Goal: Use online tool/utility: Use online tool/utility

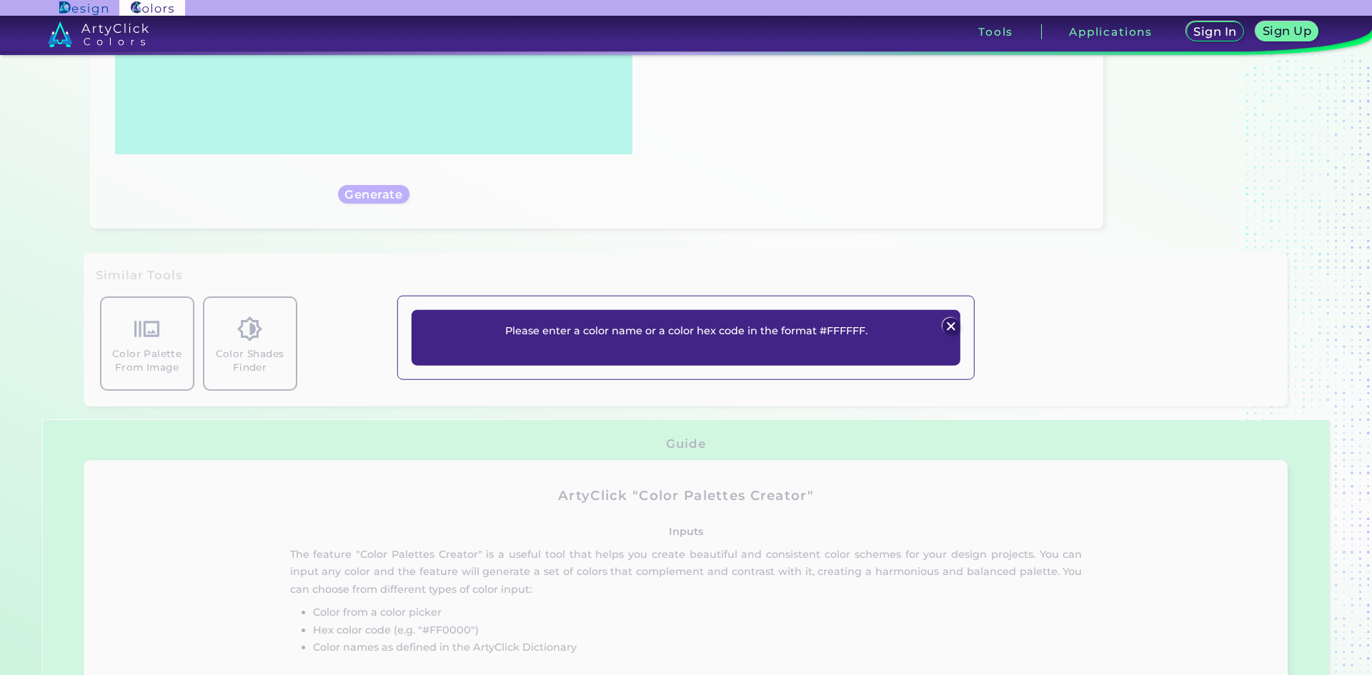
click at [957, 324] on img at bounding box center [950, 325] width 17 height 17
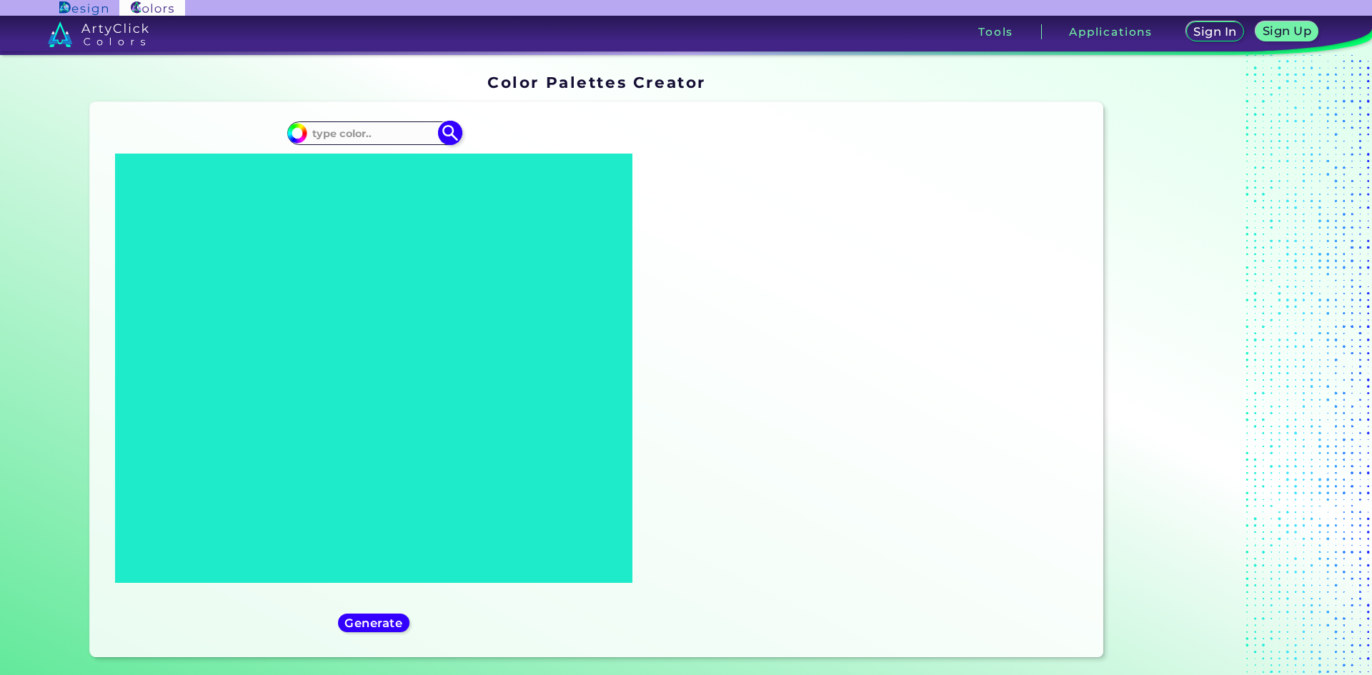
click at [345, 130] on input at bounding box center [373, 133] width 133 height 19
paste input "#755554"
type input "#755554"
click at [441, 134] on img at bounding box center [449, 133] width 25 height 25
type input "#755554"
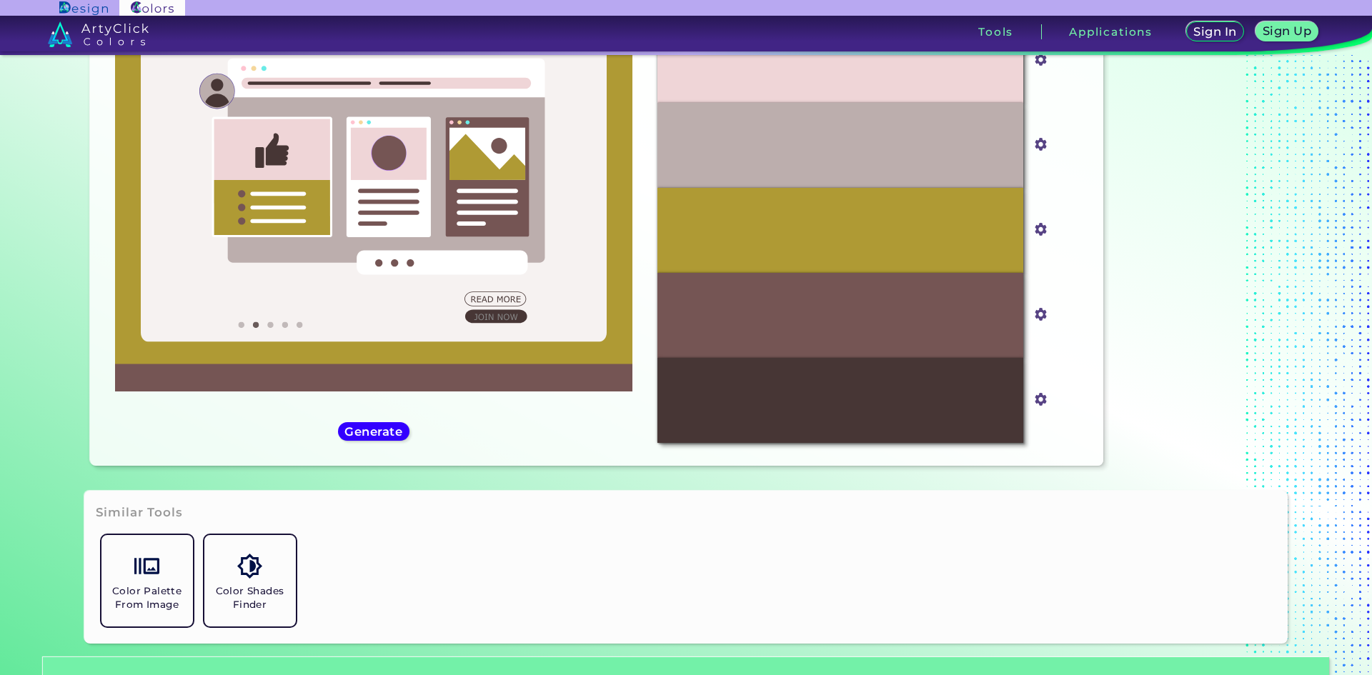
scroll to position [286, 0]
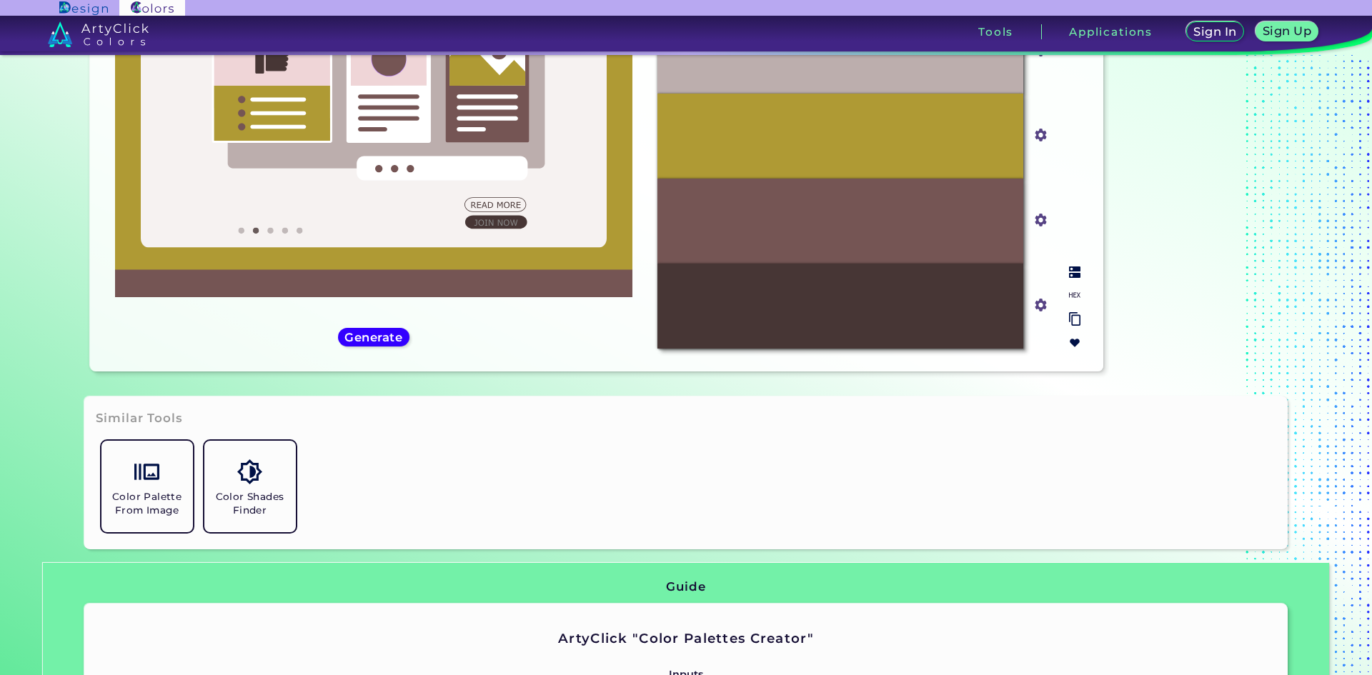
click at [1038, 217] on input "#755554" at bounding box center [1038, 219] width 18 height 18
type input "#a87c7a"
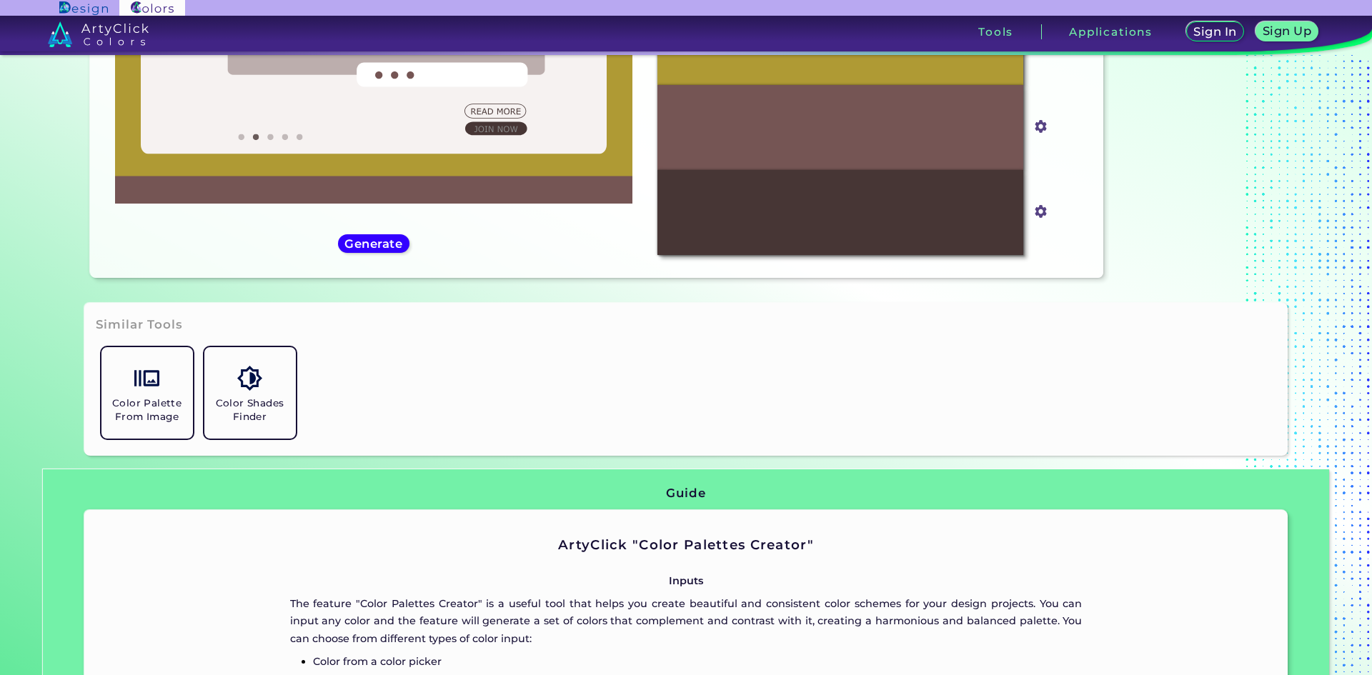
type input "#a87c7a"
click at [991, 405] on div "Color Palette From Image Color Shades Finder" at bounding box center [687, 393] width 1182 height 103
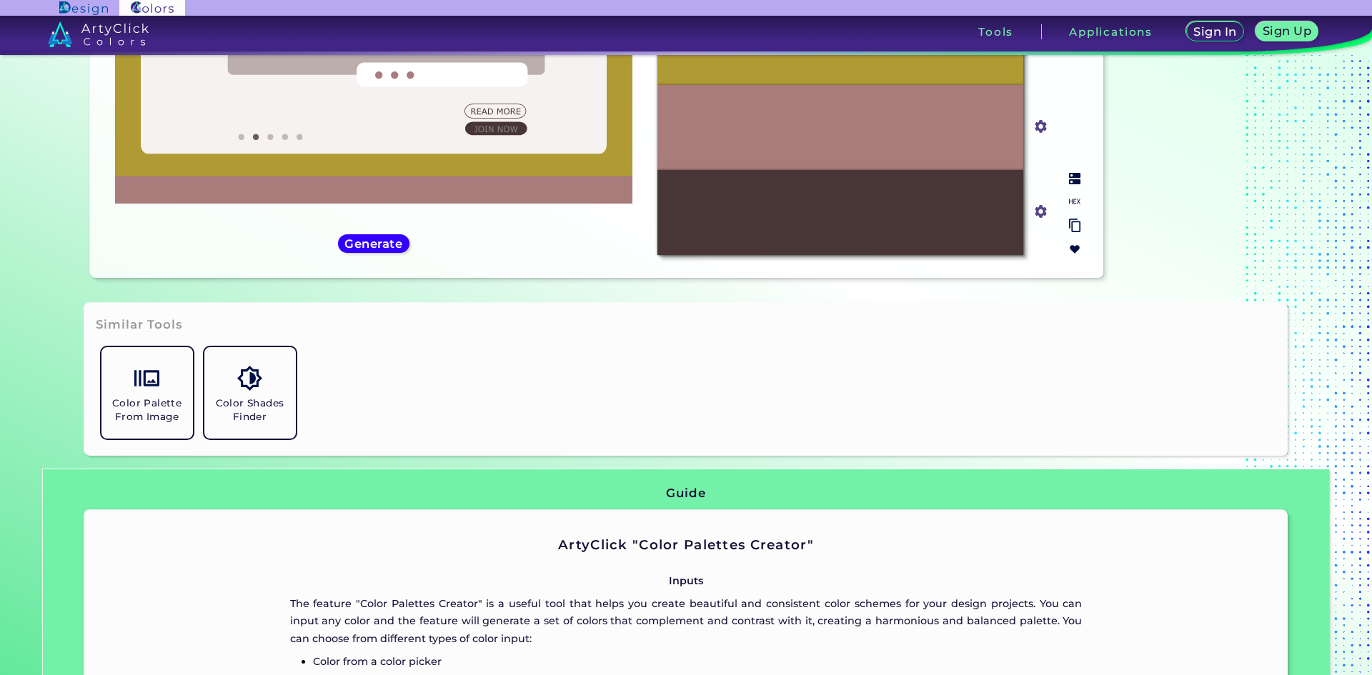
click at [981, 146] on div "#A87C7A" at bounding box center [841, 127] width 366 height 85
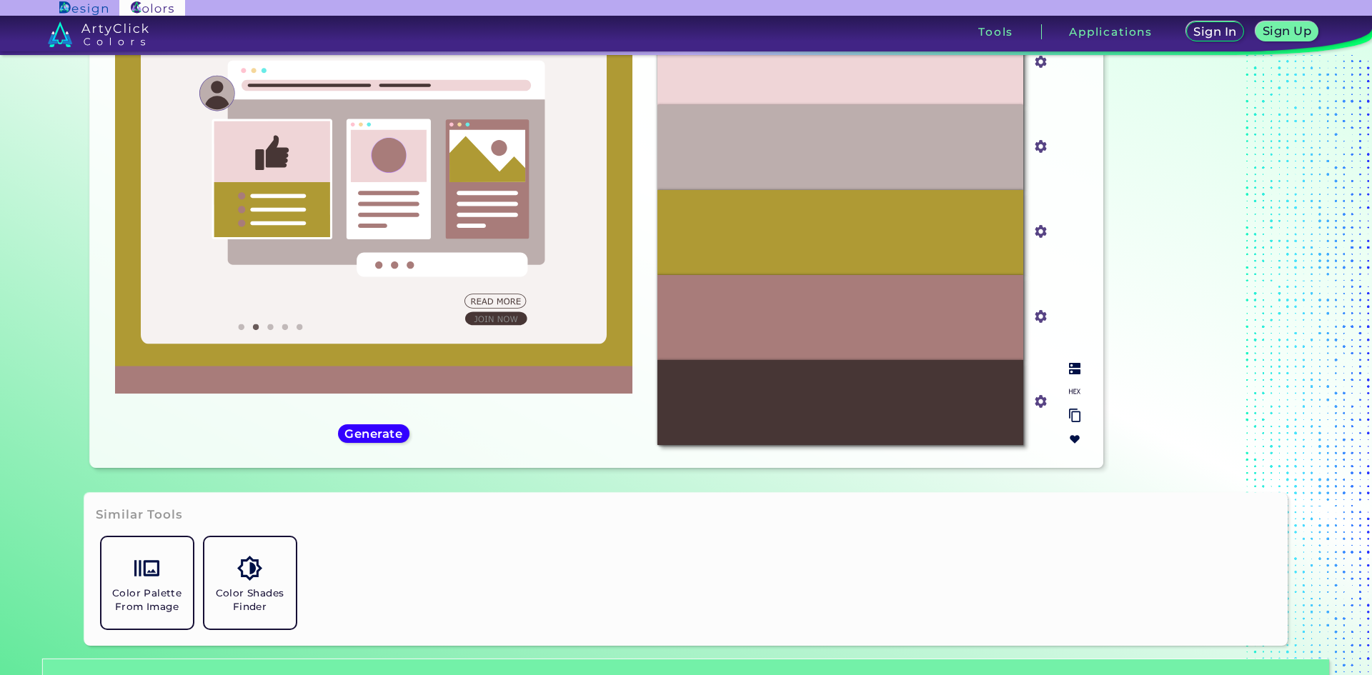
scroll to position [165, 0]
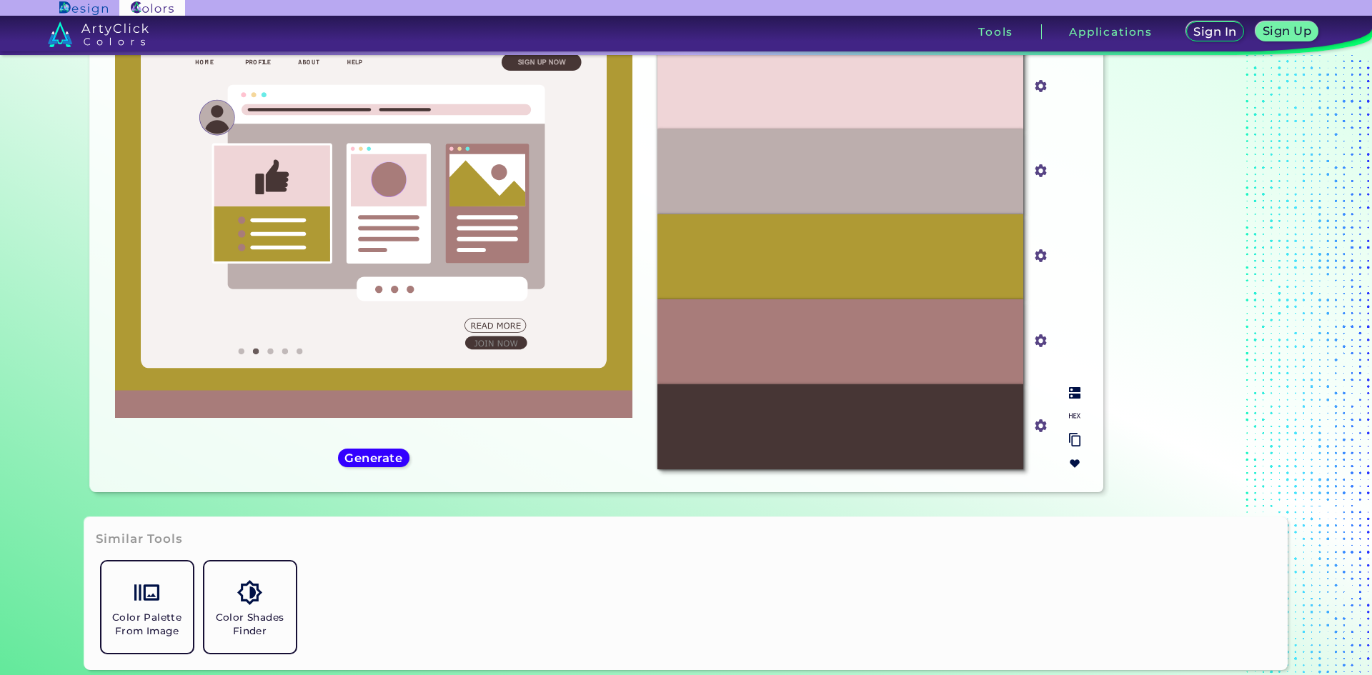
drag, startPoint x: 839, startPoint y: 359, endPoint x: 693, endPoint y: 316, distance: 152.0
click at [693, 316] on div "#A87C7A" at bounding box center [841, 341] width 366 height 85
click at [1074, 438] on img at bounding box center [1074, 440] width 11 height 14
click at [1072, 417] on img at bounding box center [1074, 415] width 11 height 11
drag, startPoint x: 821, startPoint y: 343, endPoint x: 881, endPoint y: 344, distance: 59.3
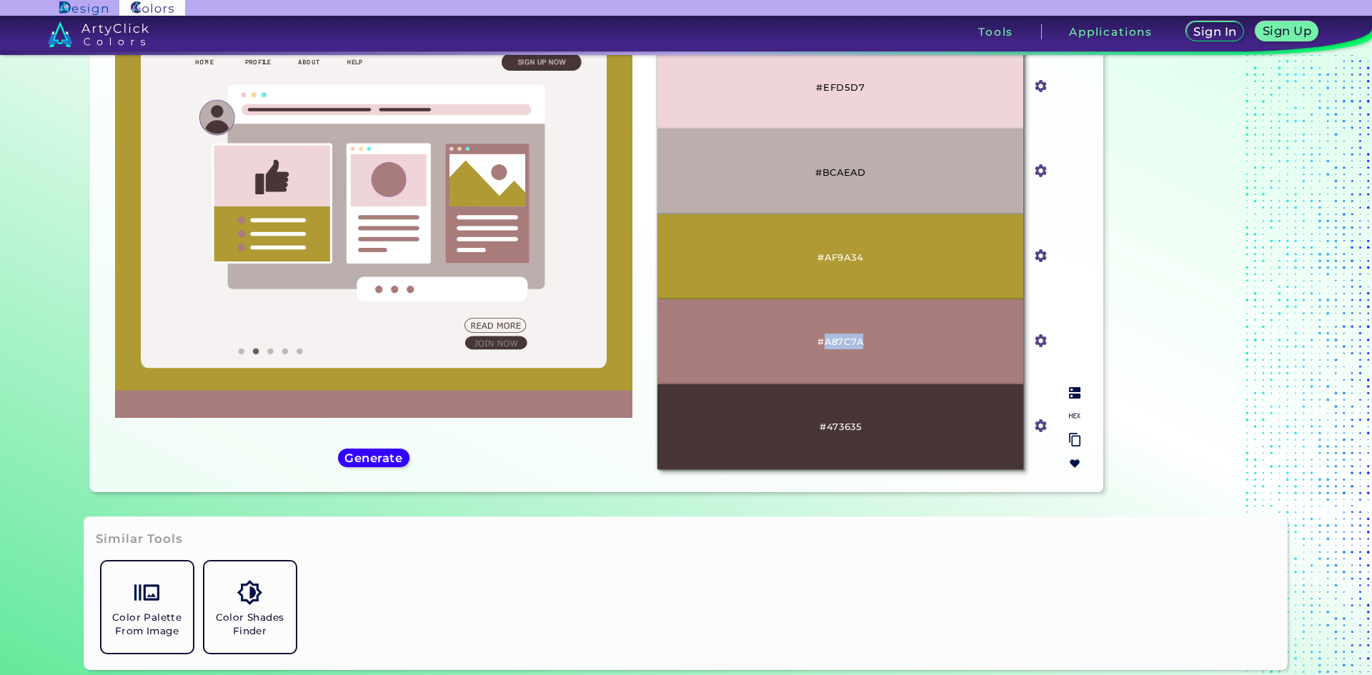
click at [881, 344] on div "#A87C7A" at bounding box center [841, 341] width 366 height 85
copy p "A87C7A"
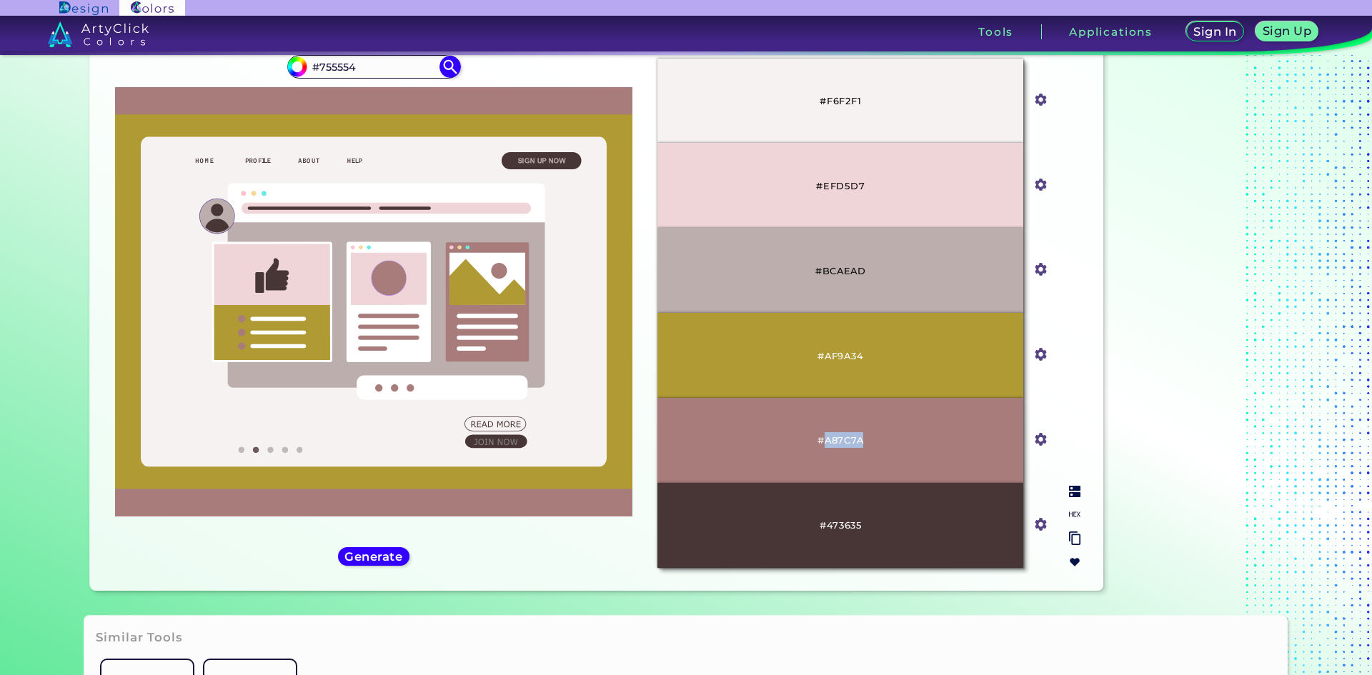
scroll to position [0, 0]
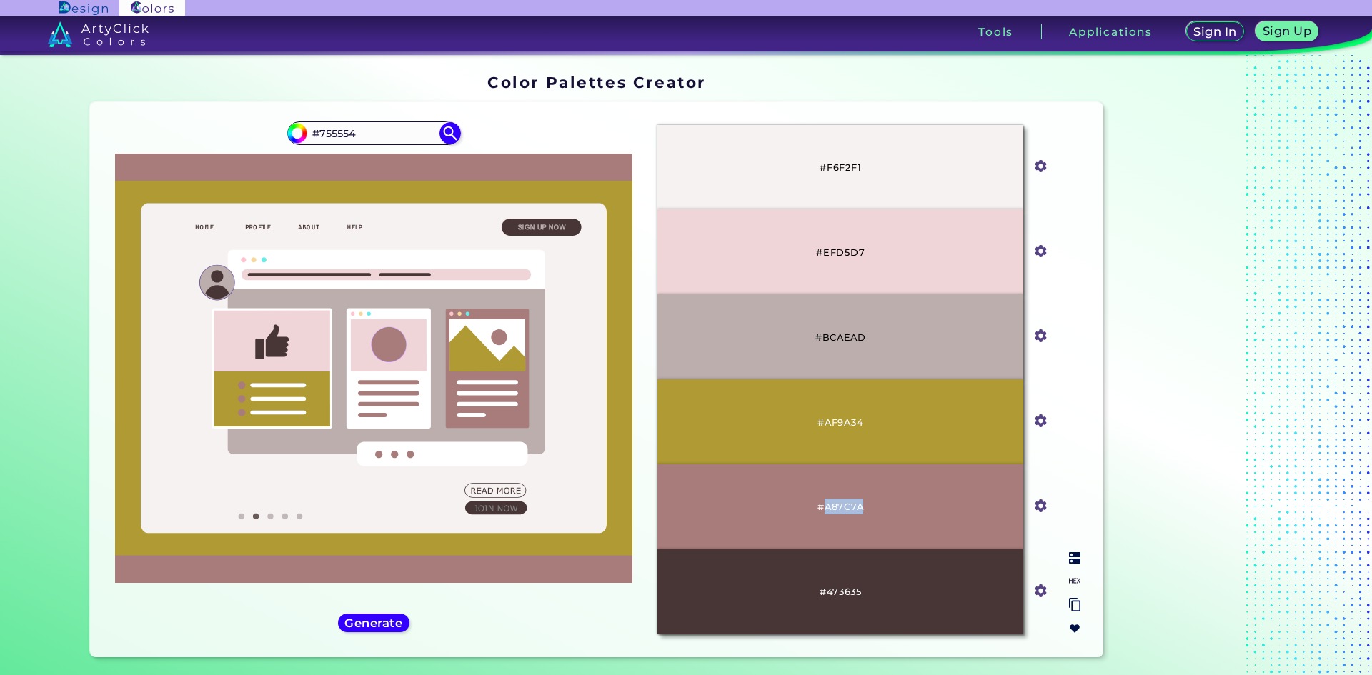
click at [1031, 506] on input "#a87c7a" at bounding box center [1038, 505] width 18 height 18
type input "#4d4242"
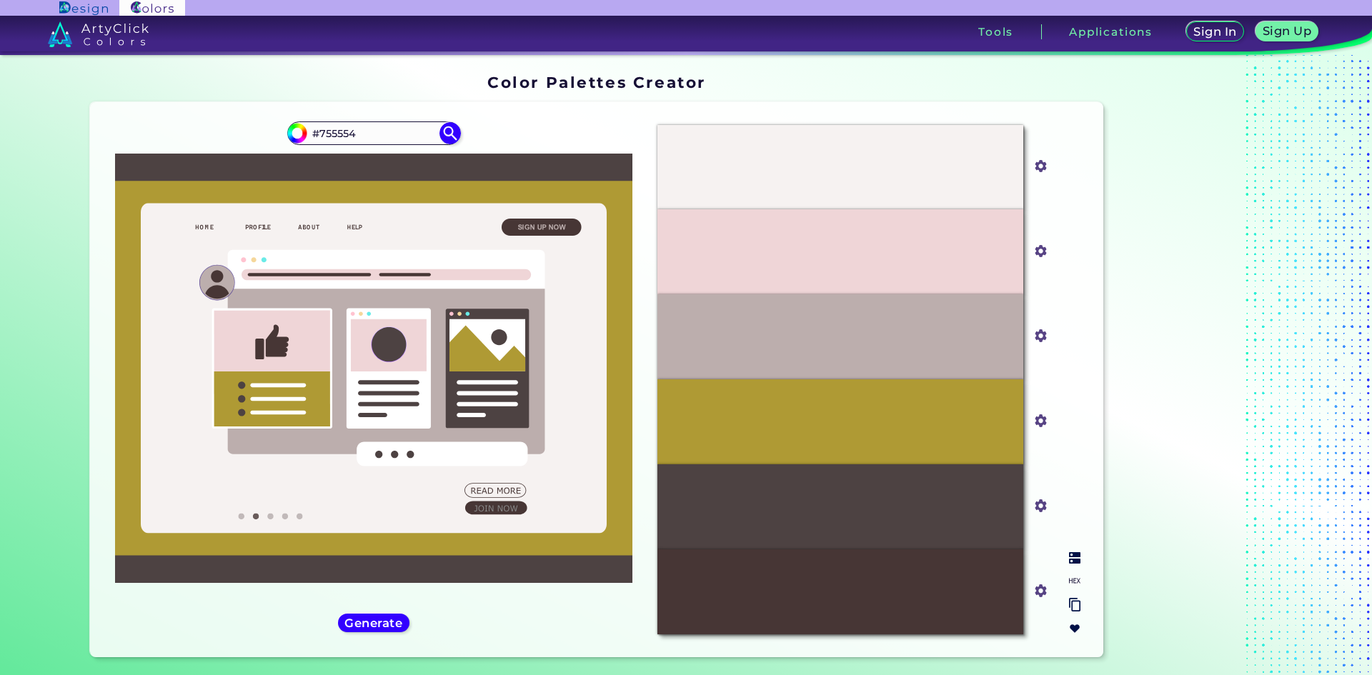
click at [1030, 512] on input "#4d4242" at bounding box center [1038, 505] width 18 height 18
type input "#7a4d4d"
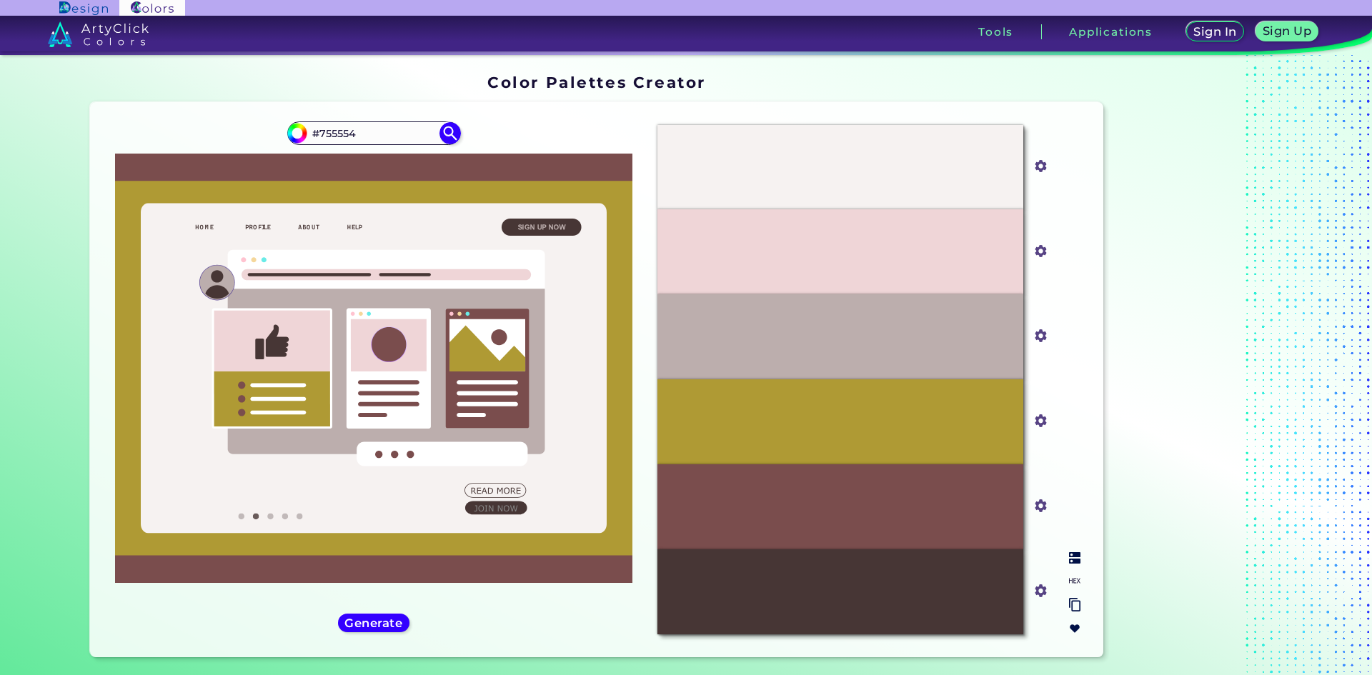
click at [1036, 513] on input "#7a4d4d" at bounding box center [1038, 505] width 18 height 18
type input "#9d5858"
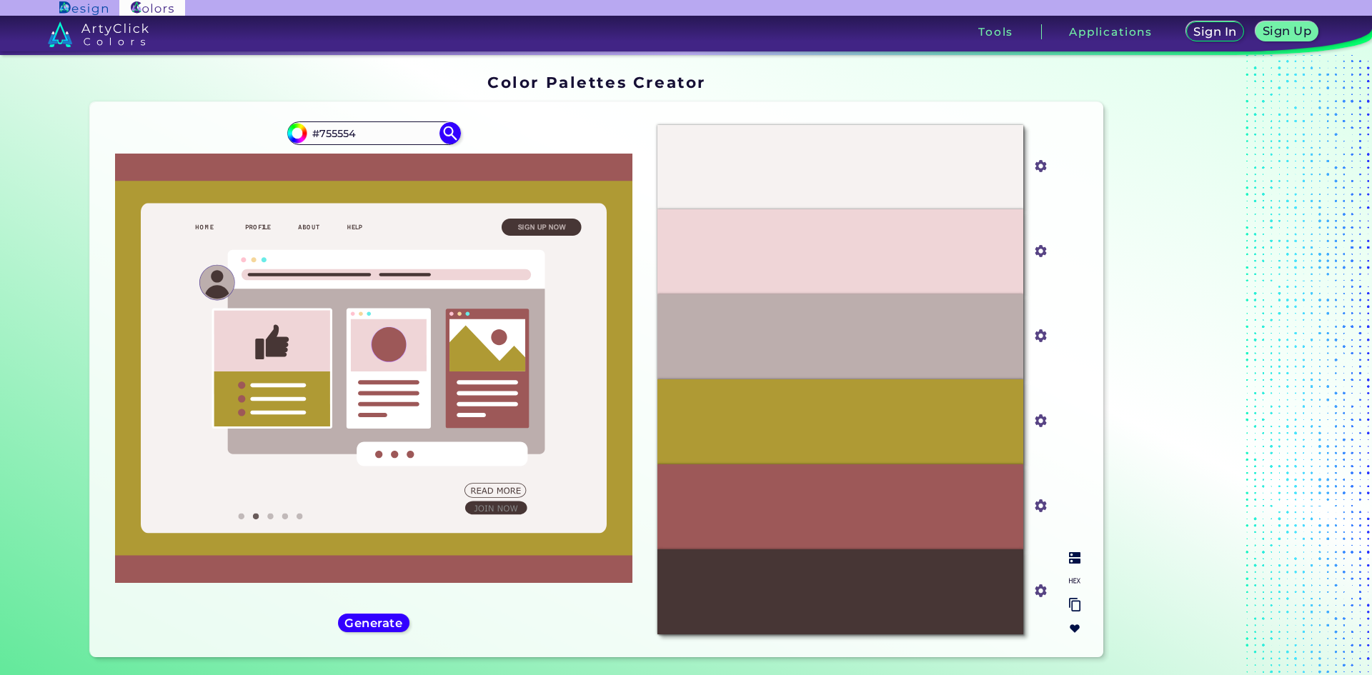
click at [1041, 515] on img at bounding box center [1041, 506] width 19 height 19
click at [1039, 509] on input "#9d5858" at bounding box center [1038, 505] width 18 height 18
type input "#c2a080"
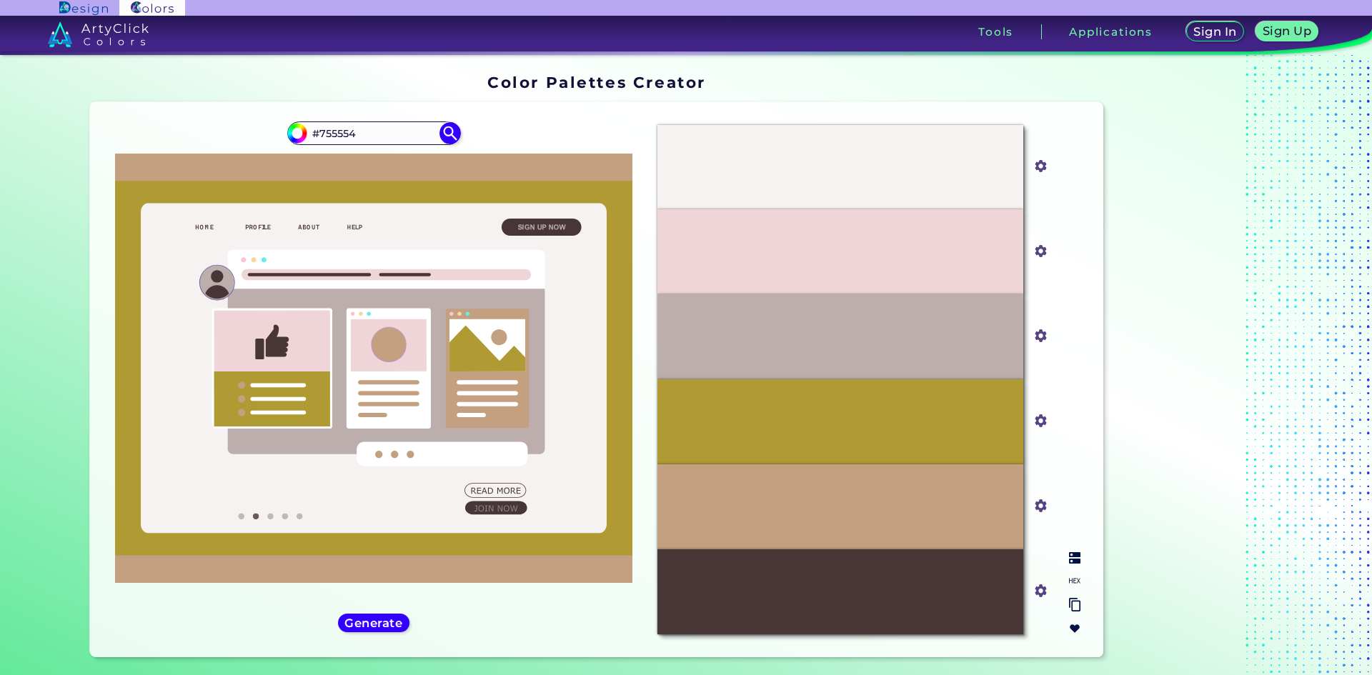
click at [1036, 507] on input "#c2a080" at bounding box center [1038, 505] width 18 height 18
type input "#786b5e"
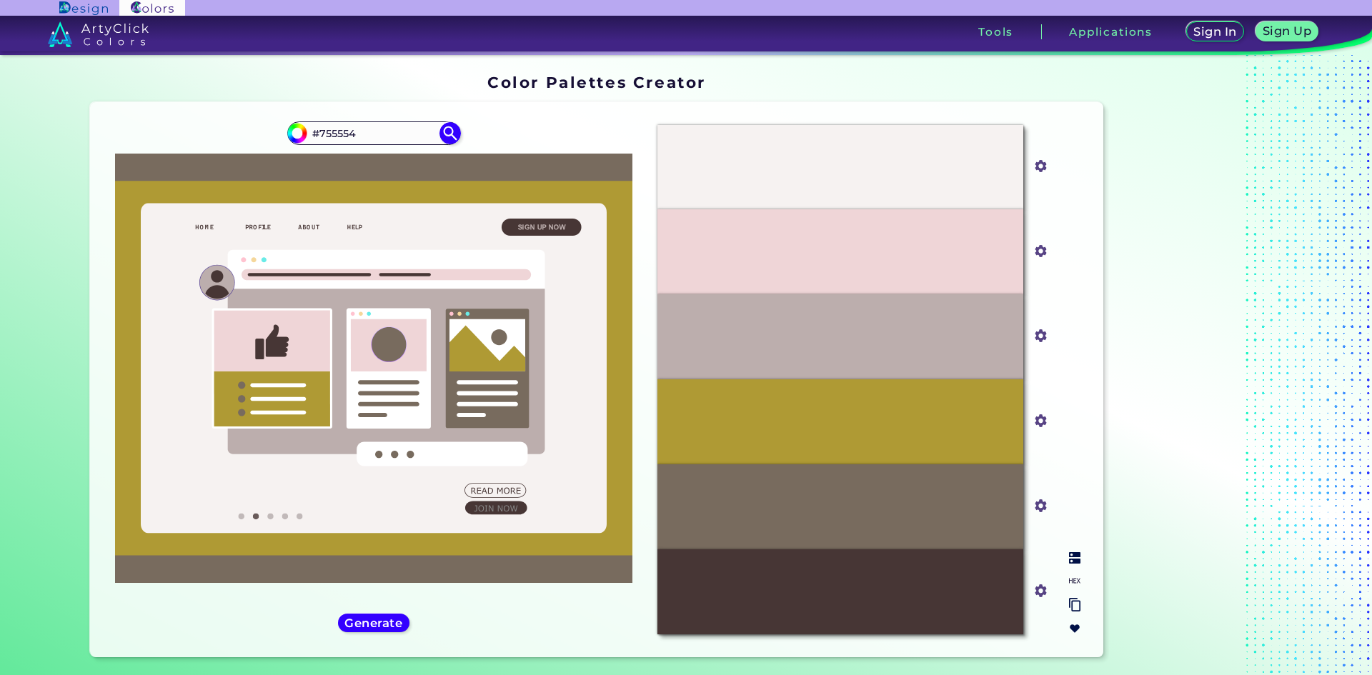
click at [1040, 505] on input "#786b5e" at bounding box center [1038, 505] width 18 height 18
type input "#644f3a"
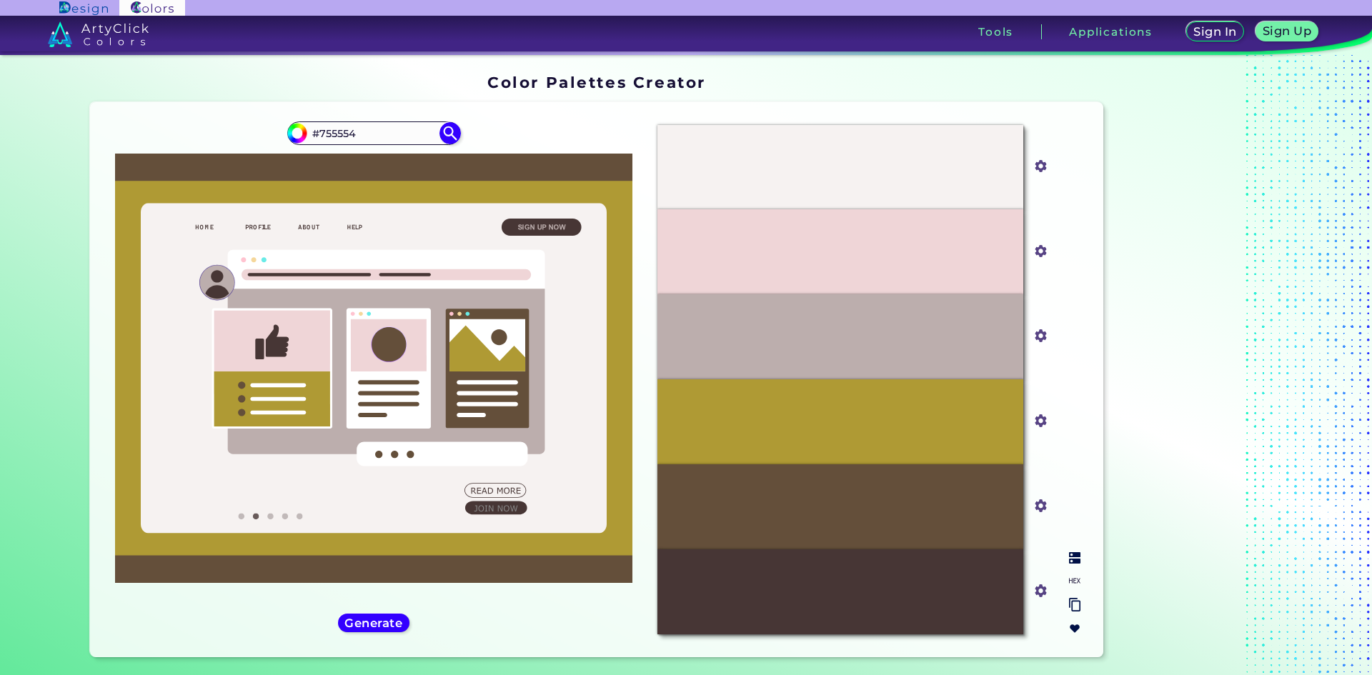
click at [1074, 557] on img at bounding box center [1074, 558] width 11 height 11
click at [1069, 580] on img at bounding box center [1074, 580] width 11 height 11
drag, startPoint x: 823, startPoint y: 505, endPoint x: 863, endPoint y: 506, distance: 40.7
click at [863, 506] on div "#644F3A" at bounding box center [841, 507] width 366 height 85
copy p "644F3A"
